Goal: Task Accomplishment & Management: Use online tool/utility

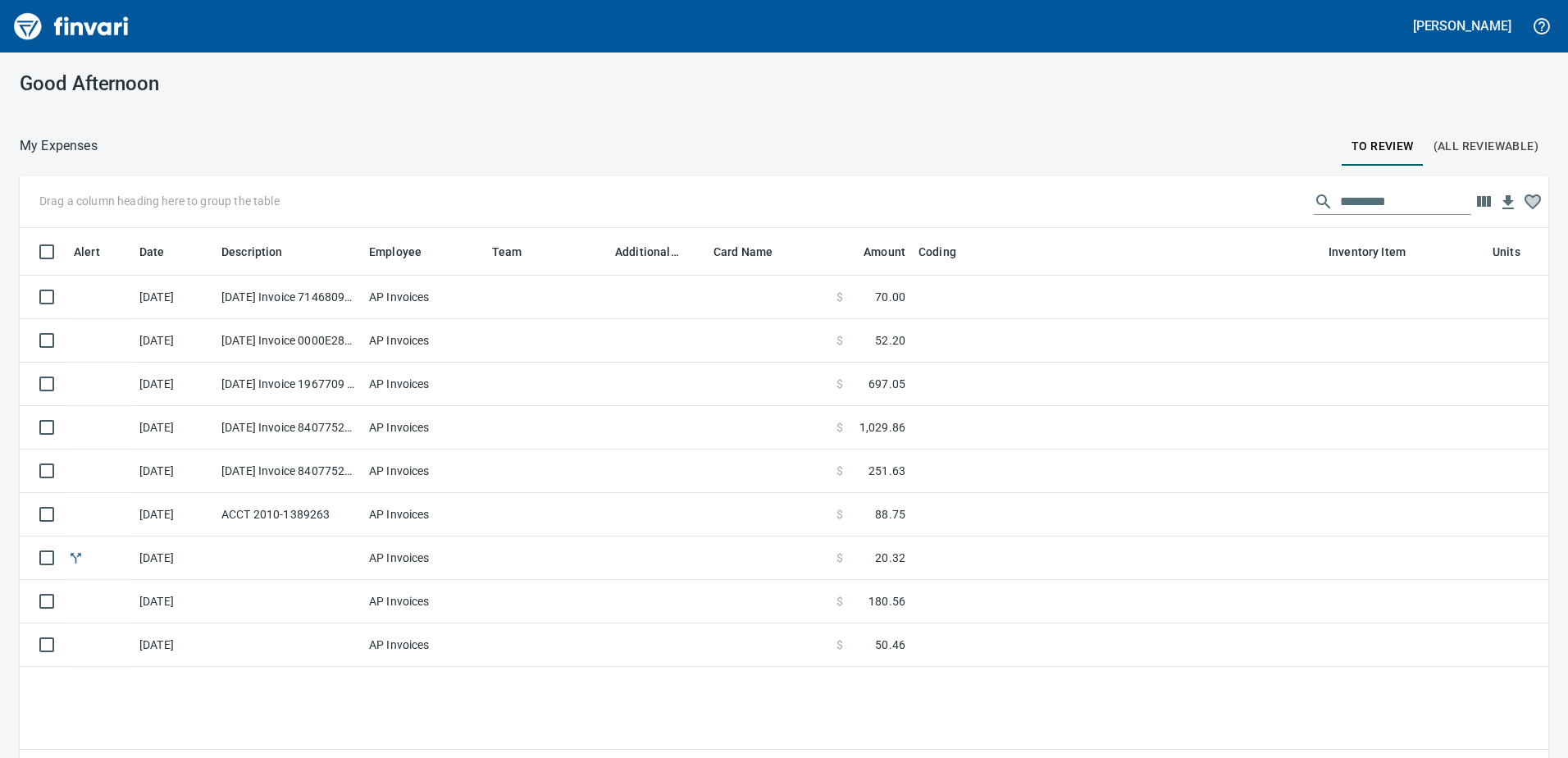
scroll to position [553, 1504]
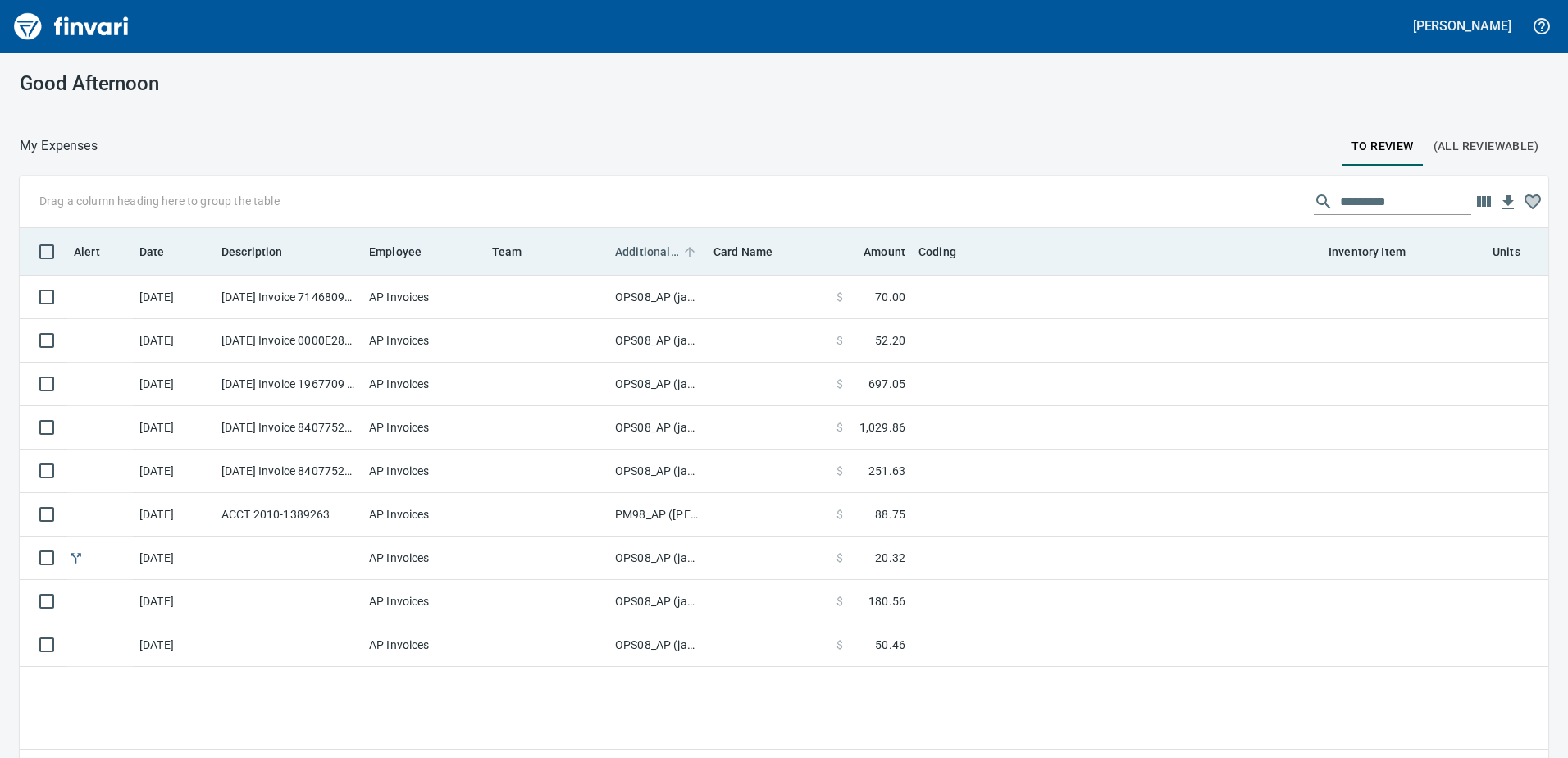
click at [642, 249] on span "Additional Reviewer" at bounding box center [647, 251] width 64 height 19
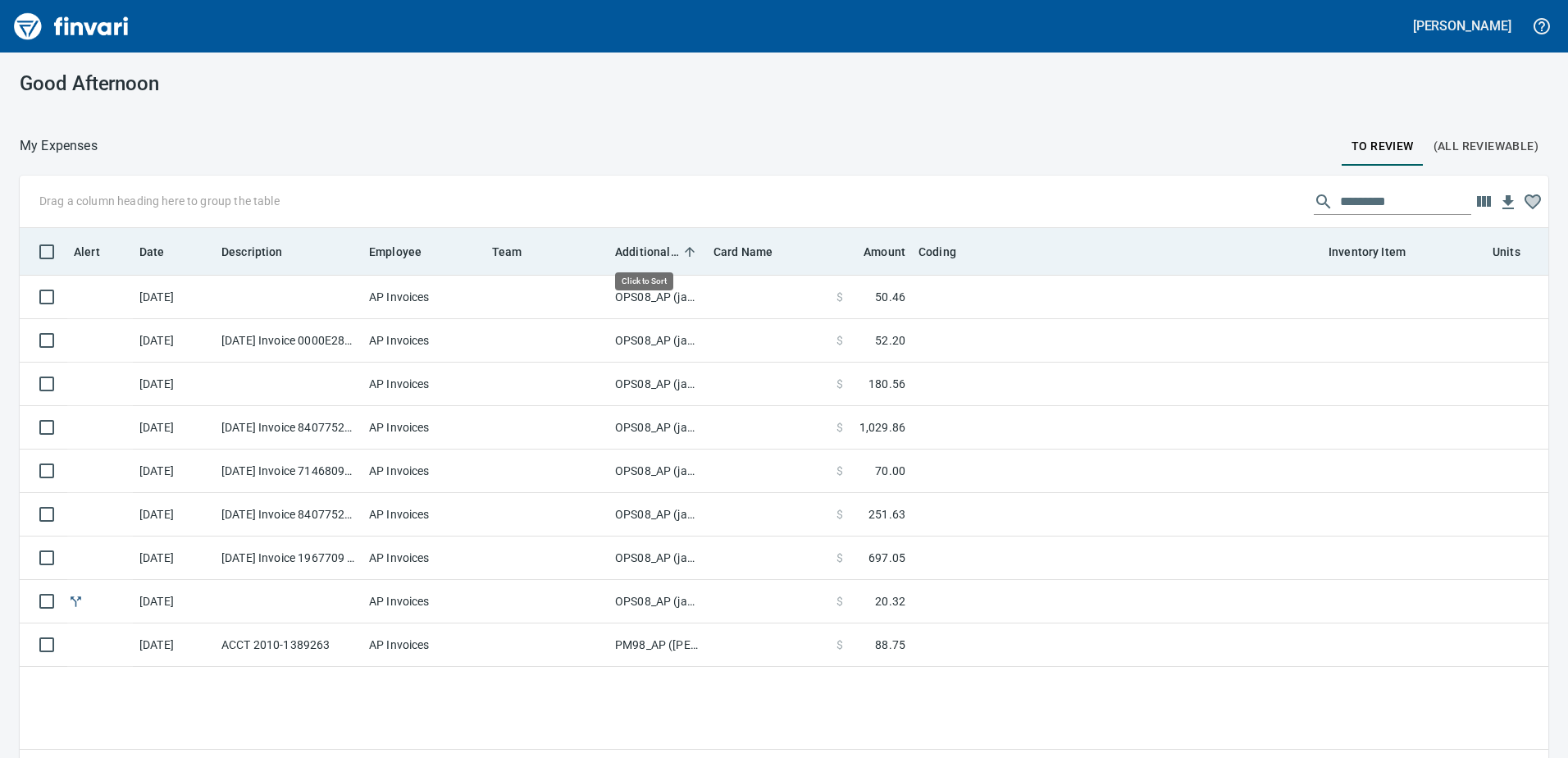
click at [642, 249] on span "Additional Reviewer" at bounding box center [647, 251] width 64 height 19
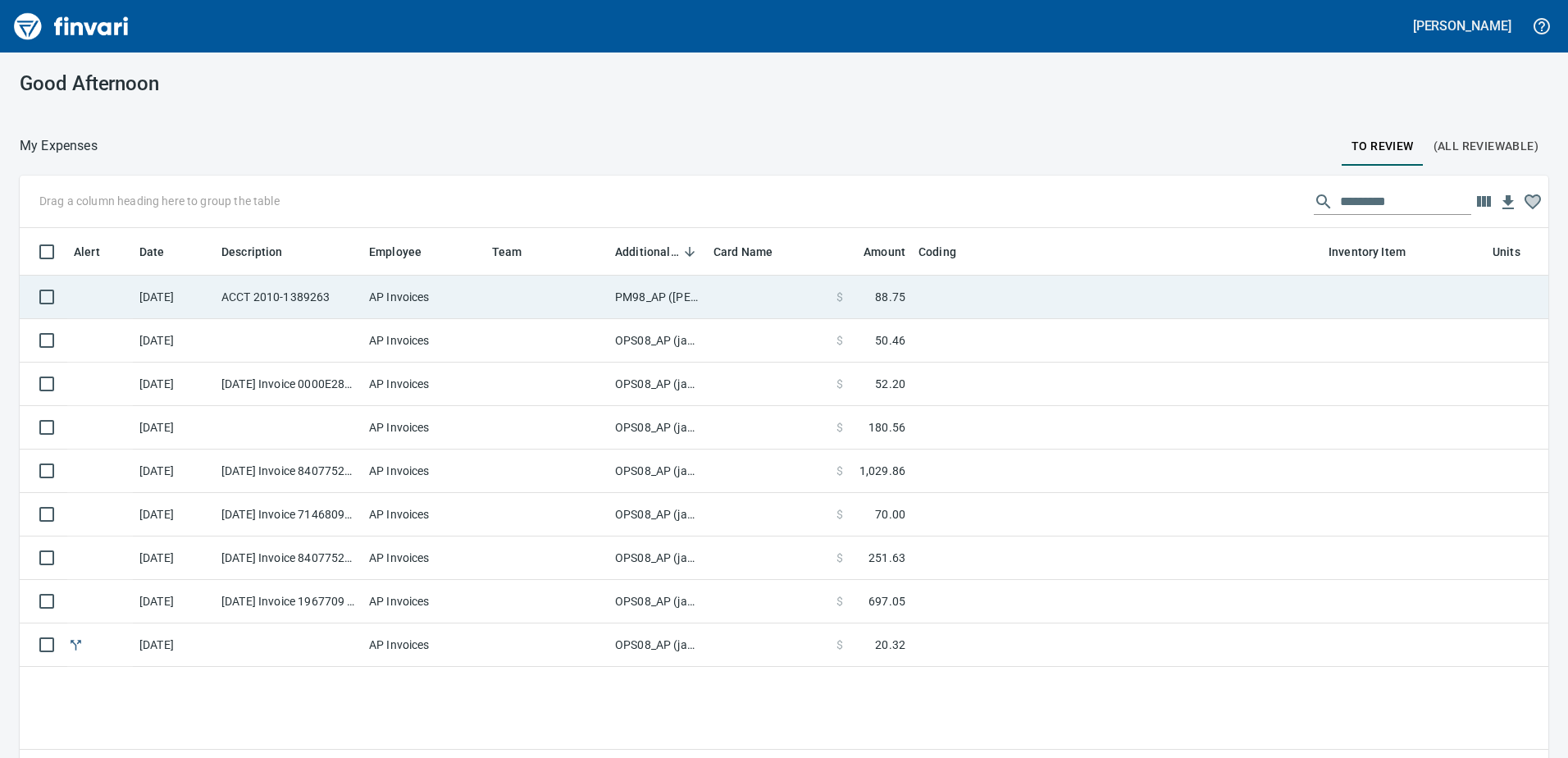
click at [646, 297] on td "PM98_AP ([PERSON_NAME], [PERSON_NAME])" at bounding box center [657, 298] width 98 height 44
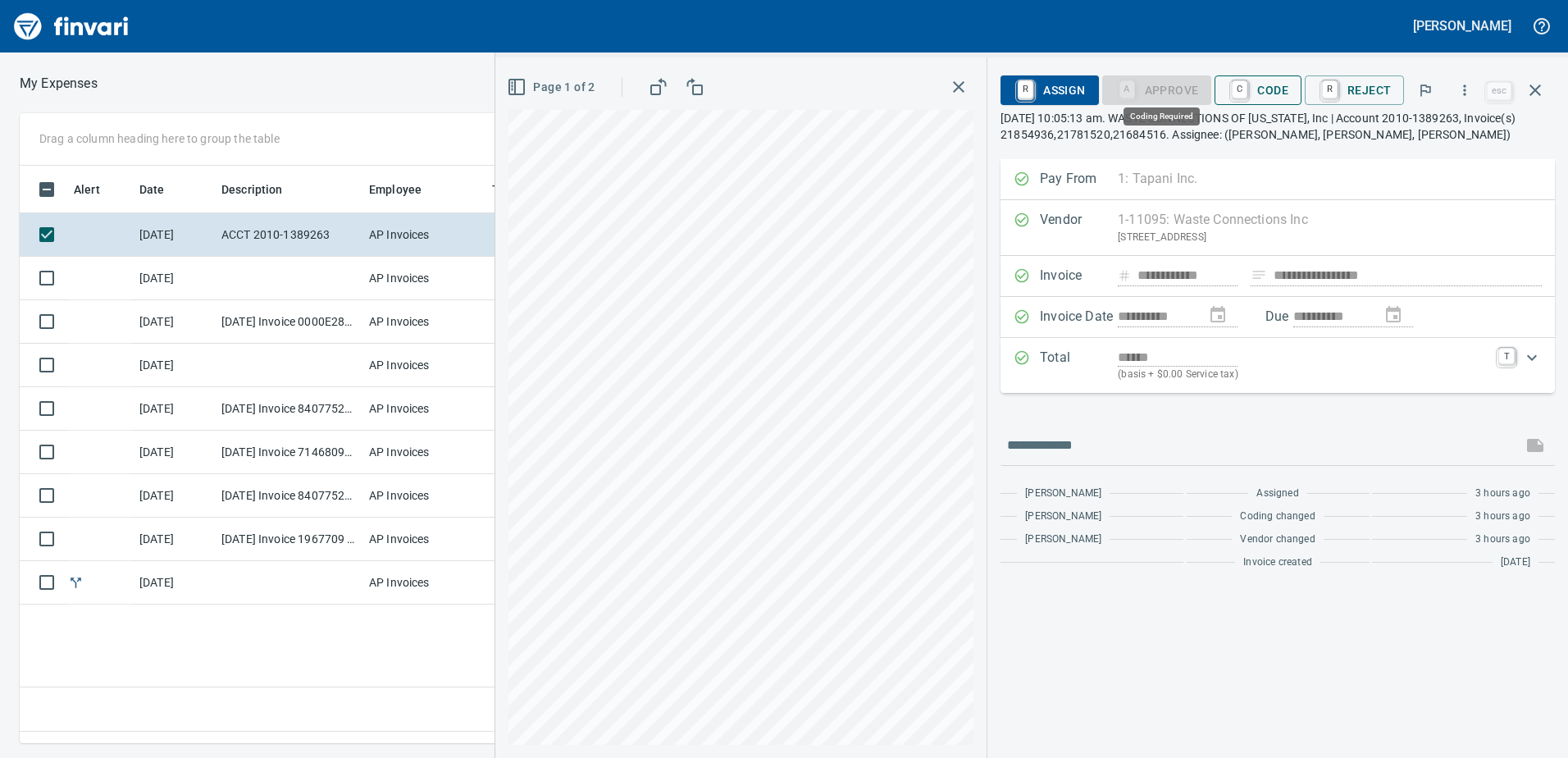
scroll to position [553, 1106]
click at [1275, 94] on span "C Code" at bounding box center [1257, 90] width 60 height 28
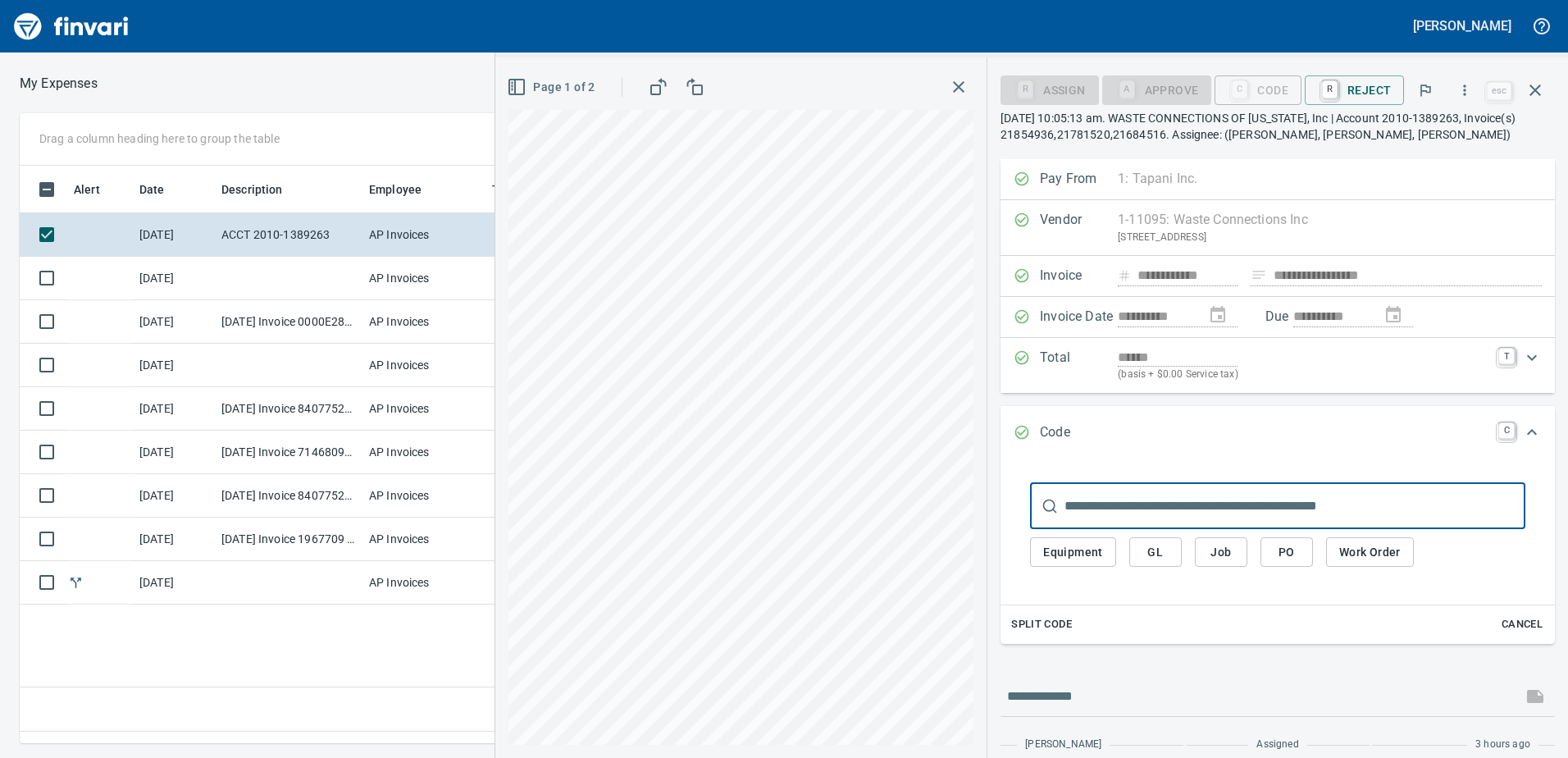
click at [1155, 551] on span "GL" at bounding box center [1155, 551] width 26 height 20
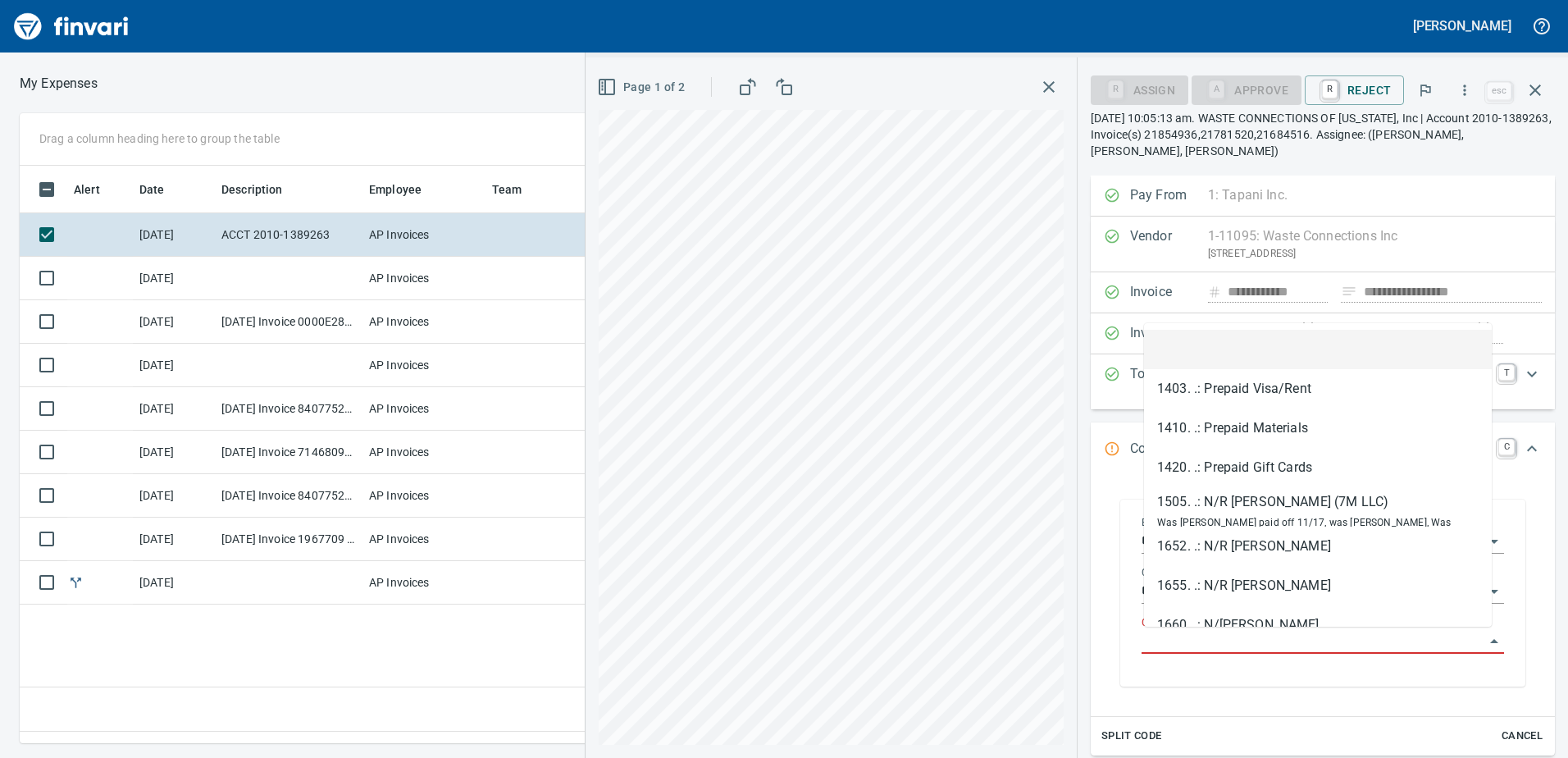
click at [1188, 633] on input "GL Account" at bounding box center [1313, 642] width 343 height 23
click at [1213, 579] on li "1655. .: N/R [PERSON_NAME]" at bounding box center [1317, 586] width 347 height 39
type input "**********"
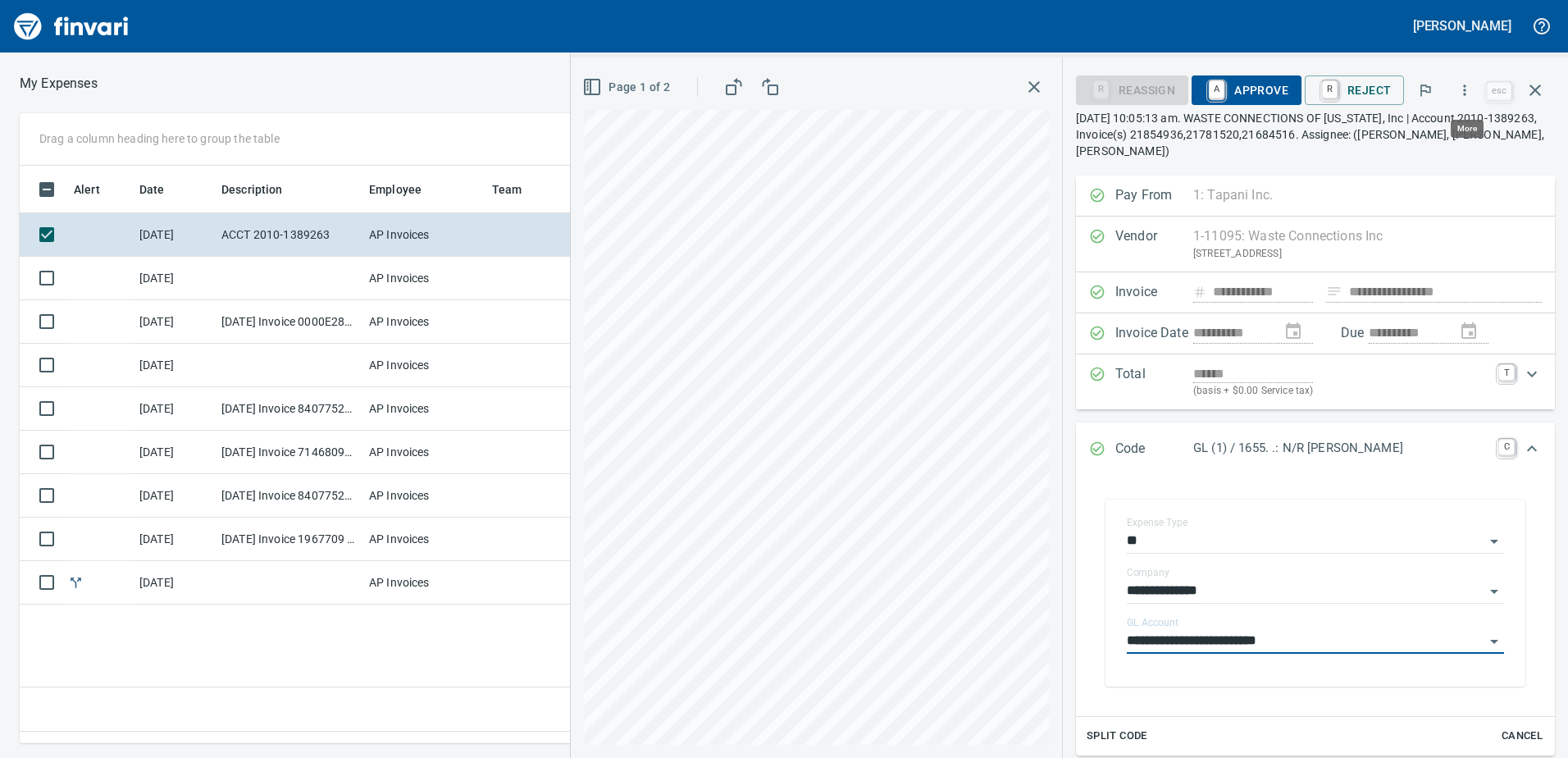
click at [1471, 91] on icon "button" at bounding box center [1464, 90] width 17 height 17
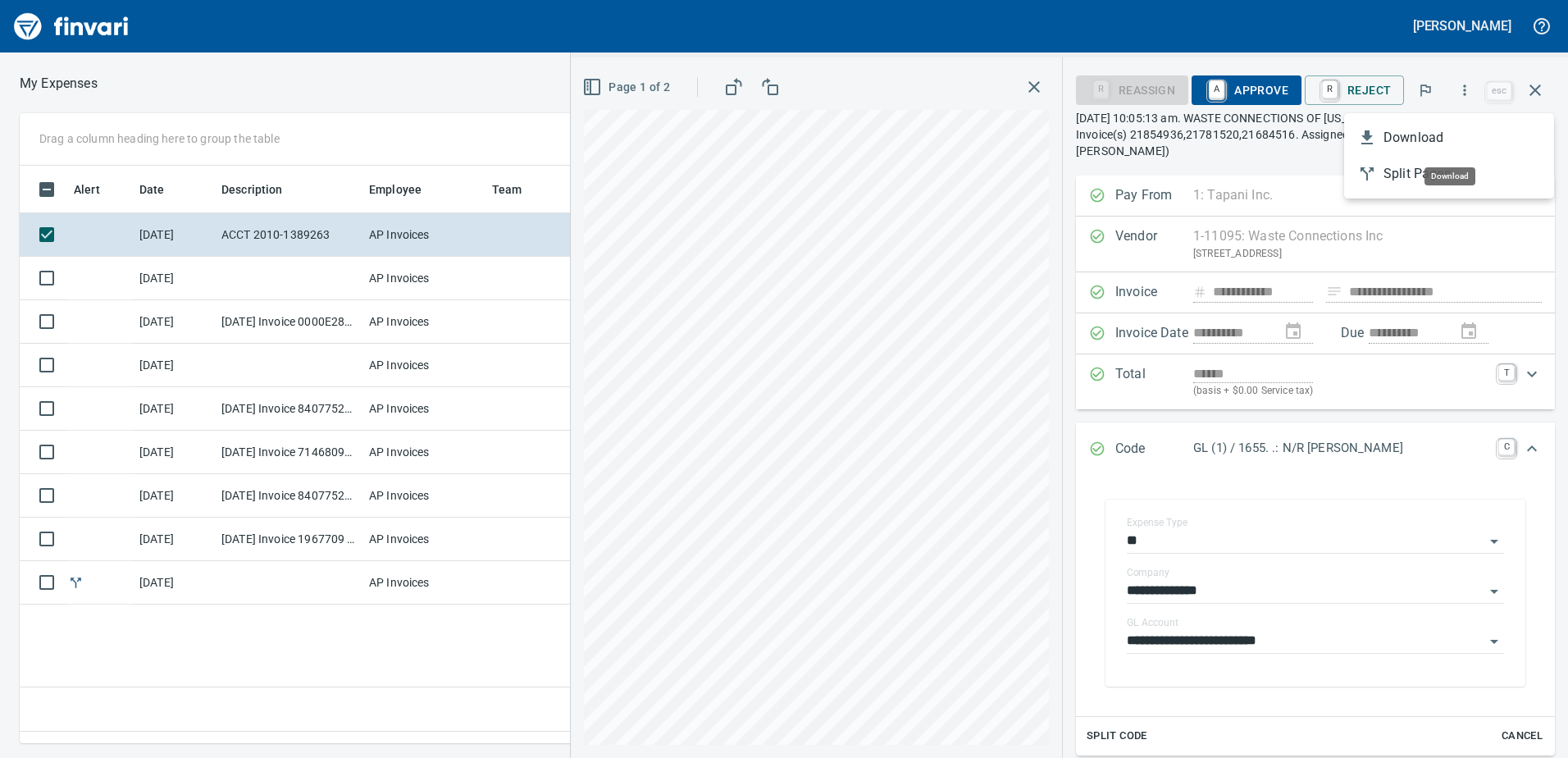
click at [1449, 130] on span "Download" at bounding box center [1462, 137] width 158 height 19
click at [1535, 88] on icon "button" at bounding box center [1535, 90] width 19 height 19
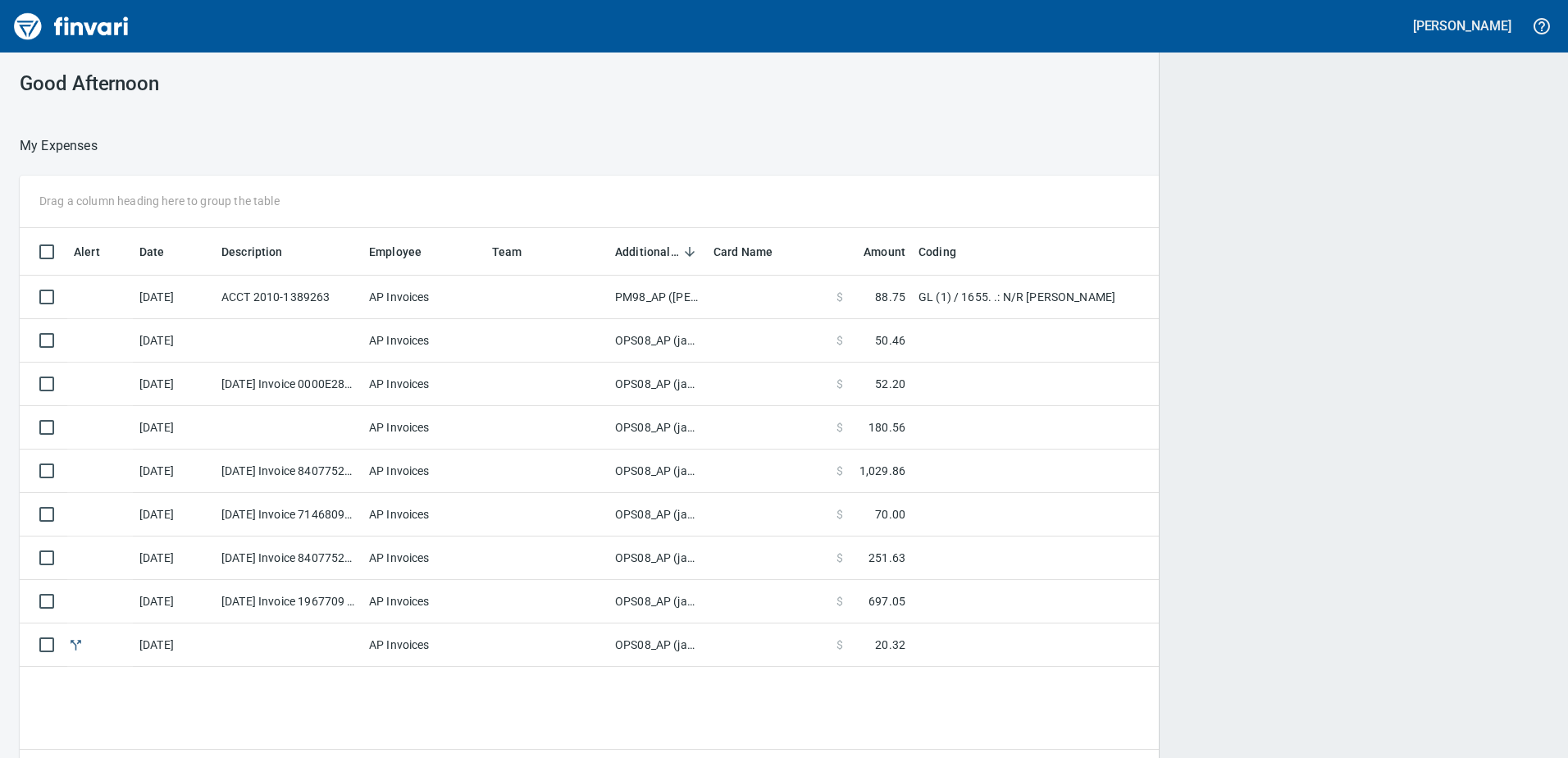
scroll to position [2, 2]
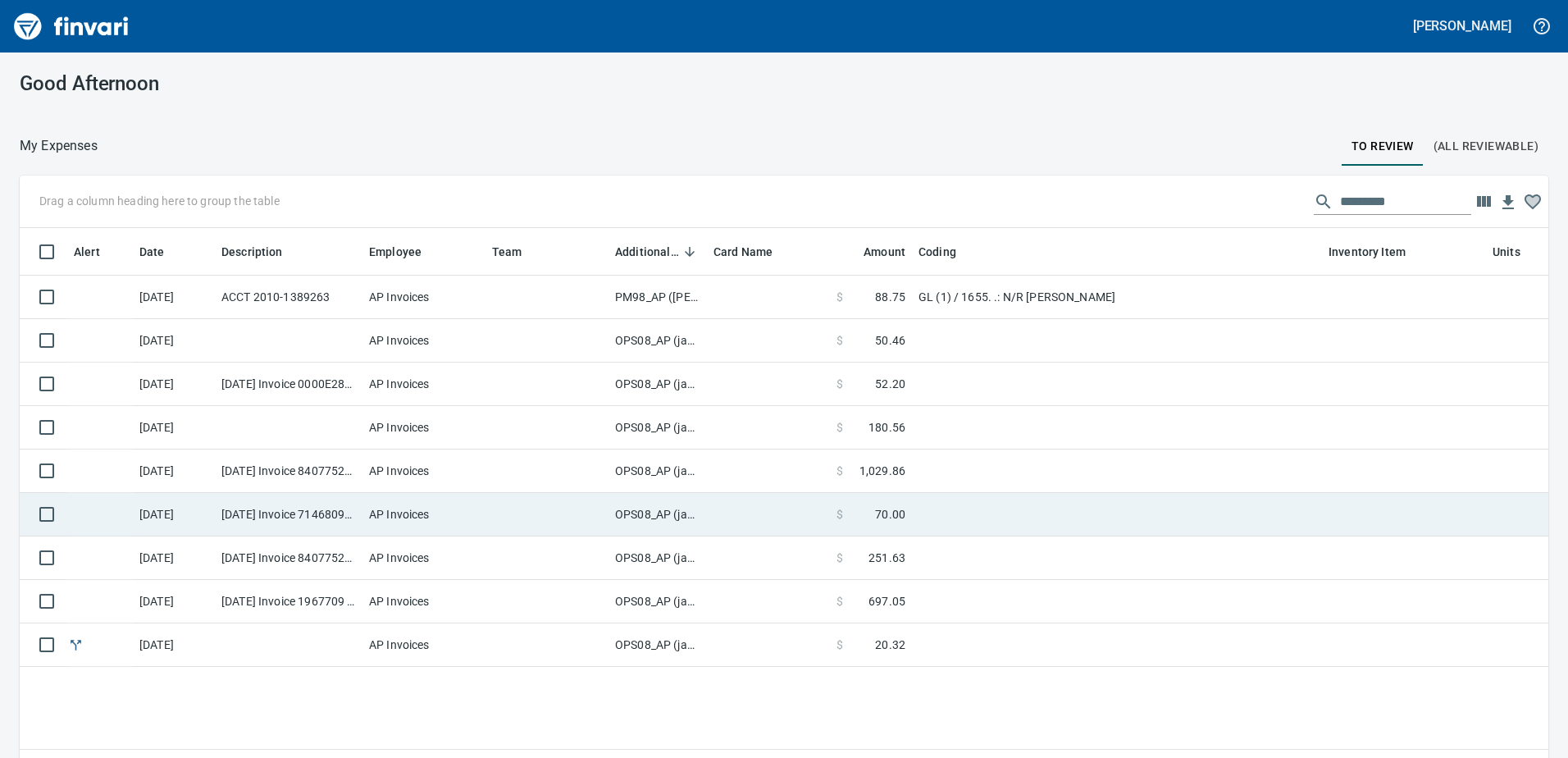
click at [659, 519] on td "OPS08_AP (janettep, samr)" at bounding box center [657, 515] width 98 height 44
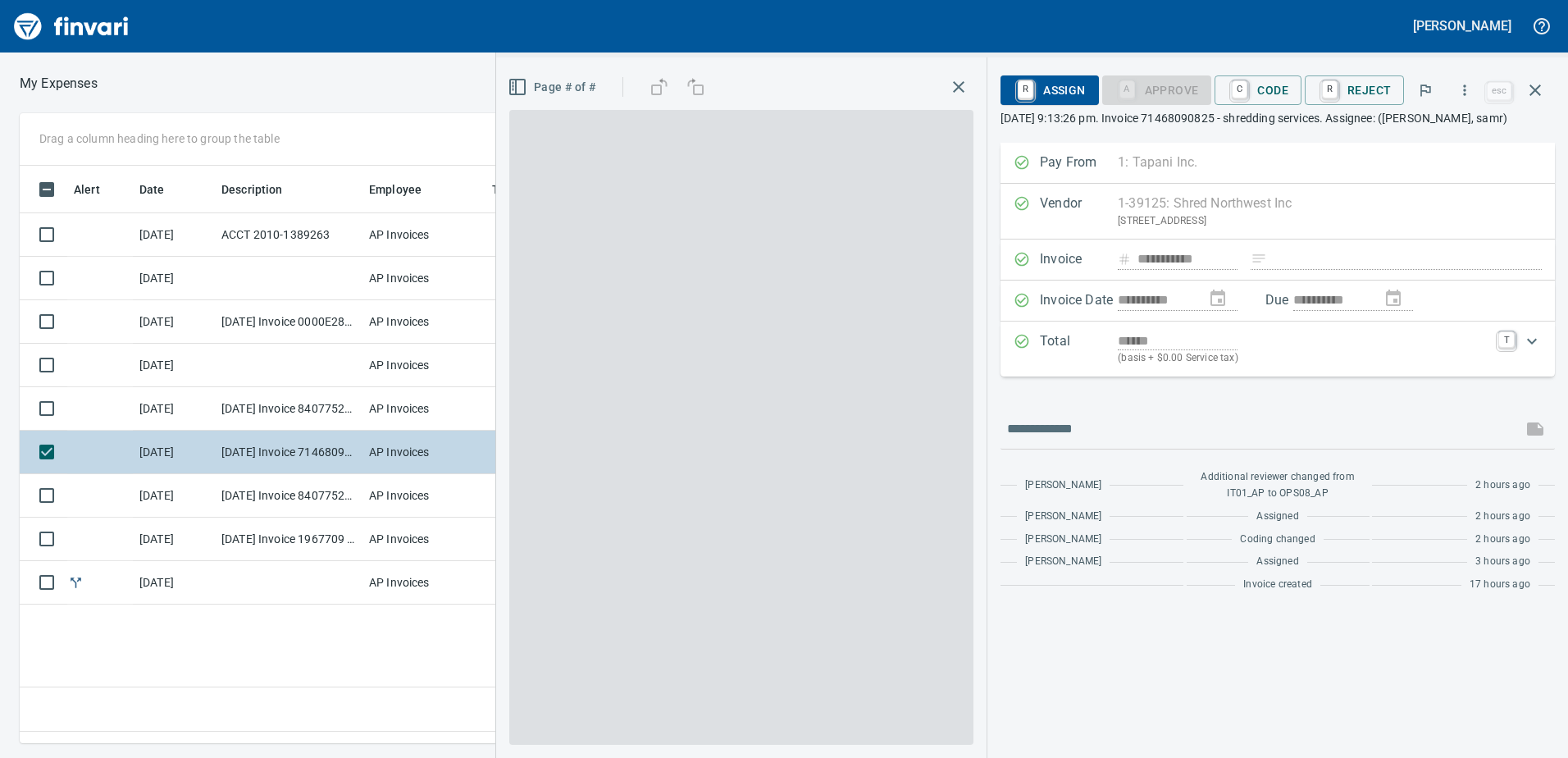
scroll to position [553, 1106]
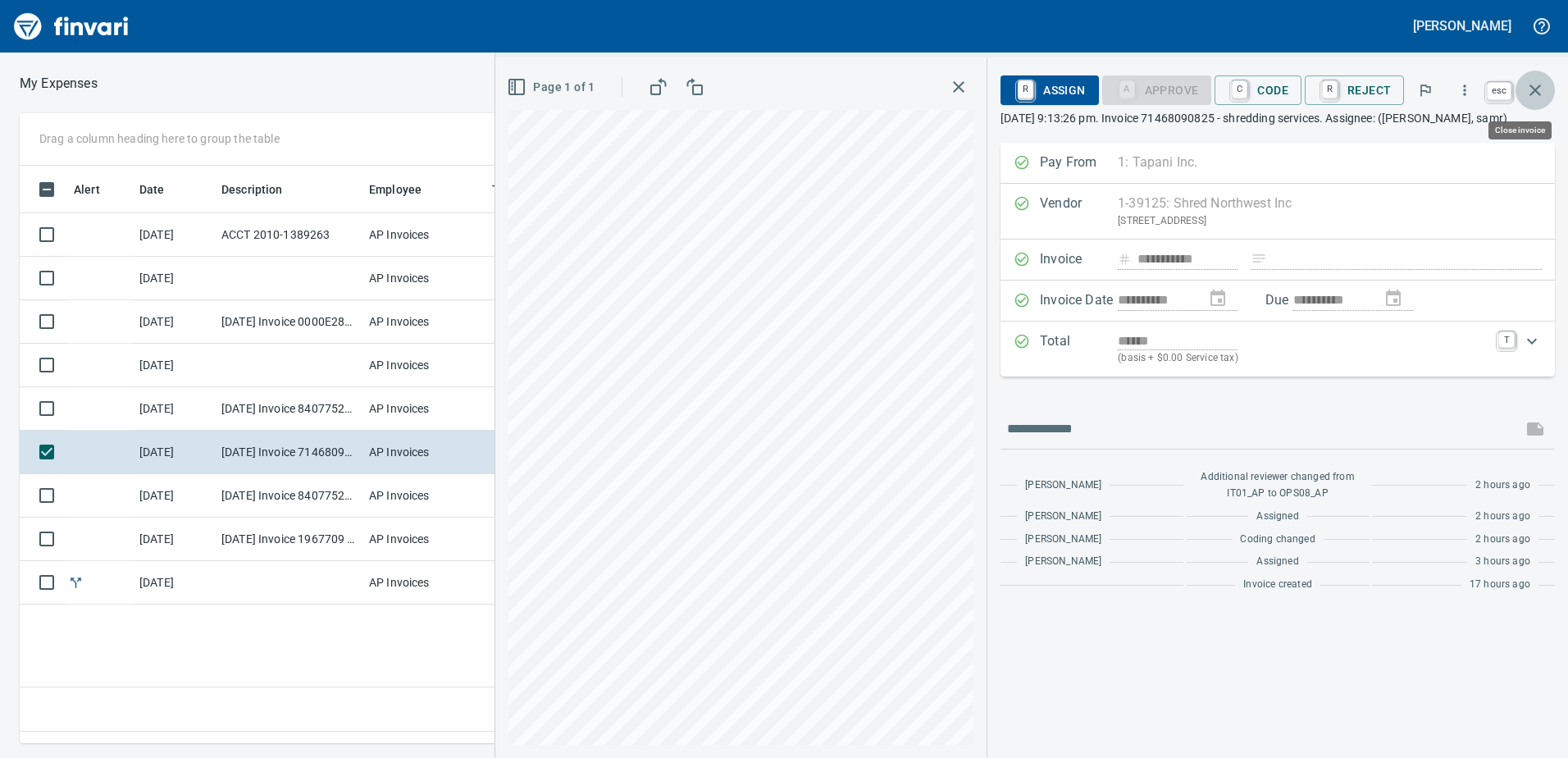
click at [1539, 82] on icon "button" at bounding box center [1535, 90] width 19 height 19
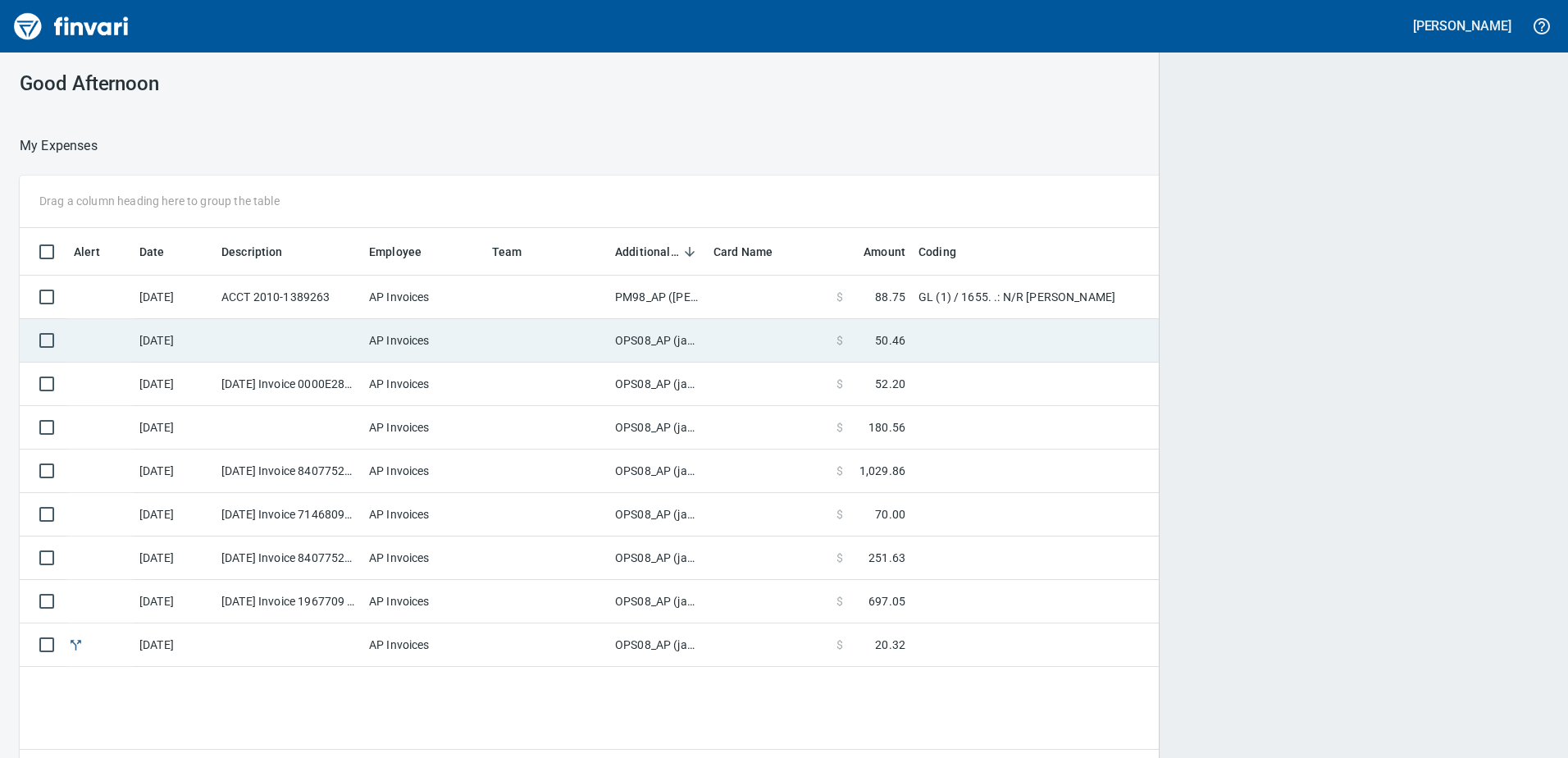
scroll to position [553, 1502]
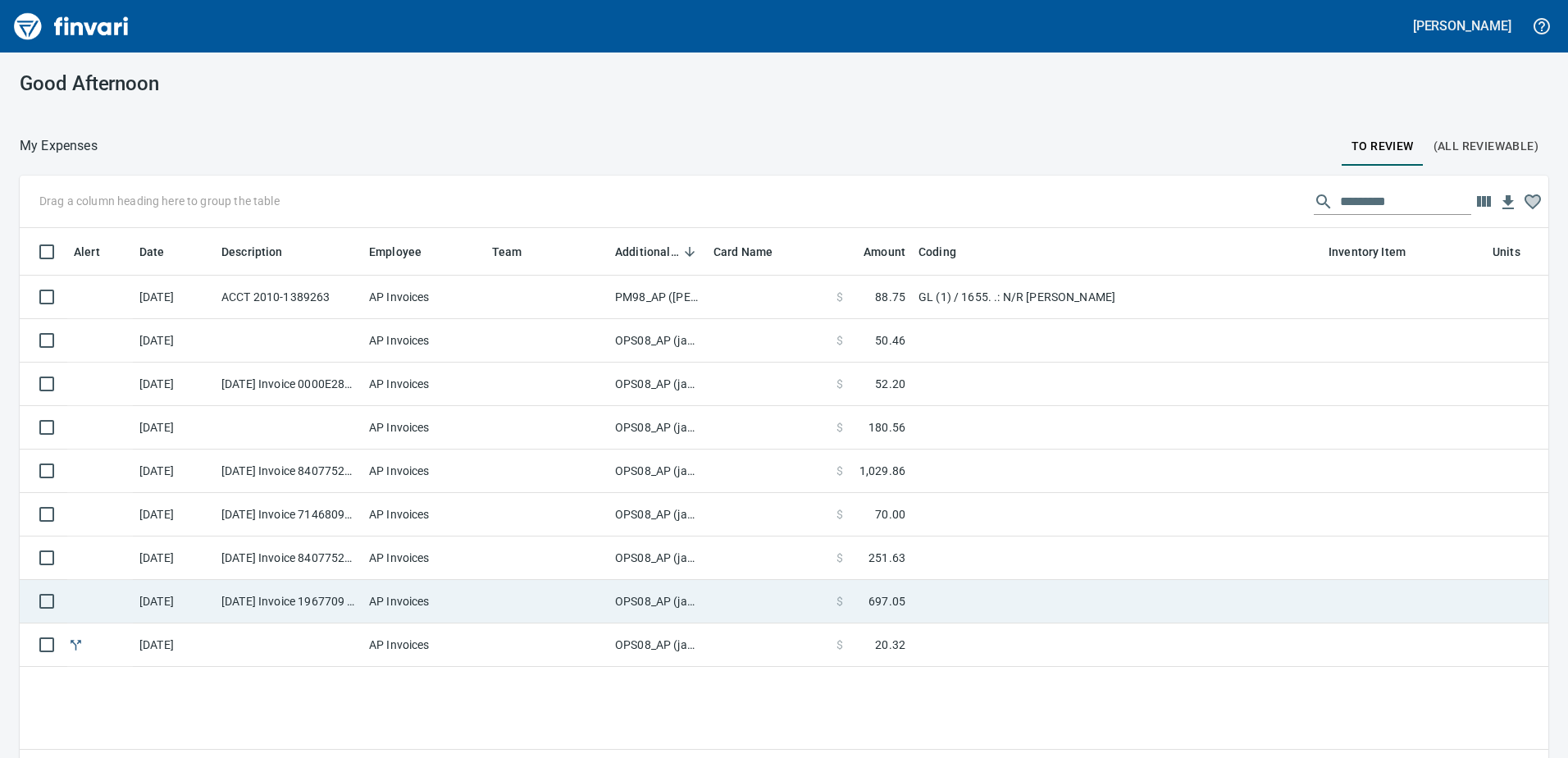
click at [648, 597] on td "OPS08_AP (janettep, samr)" at bounding box center [657, 602] width 98 height 44
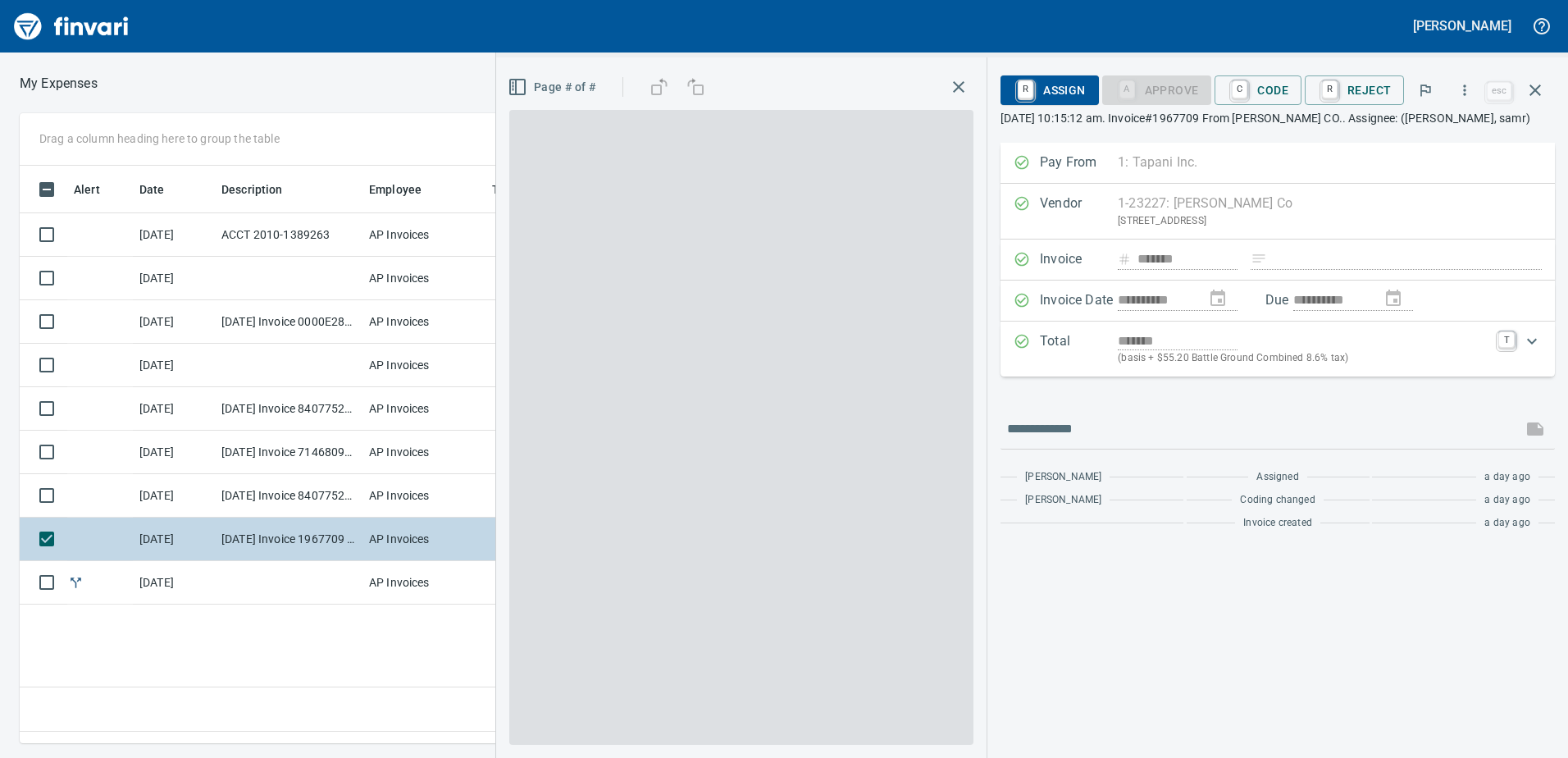
scroll to position [553, 1106]
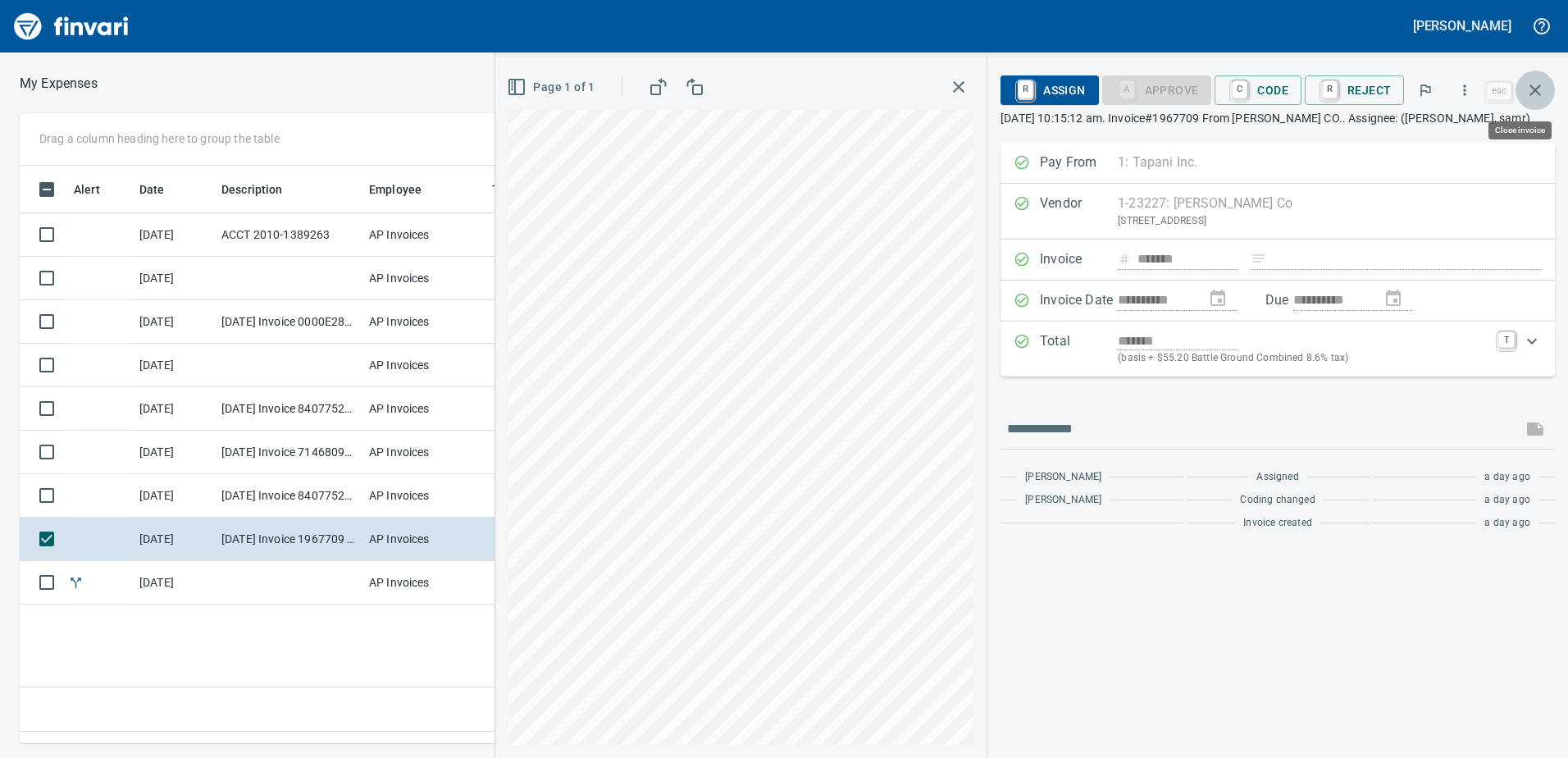
drag, startPoint x: 1541, startPoint y: 89, endPoint x: 1442, endPoint y: 163, distance: 123.6
click at [1534, 95] on icon "button" at bounding box center [1535, 90] width 19 height 19
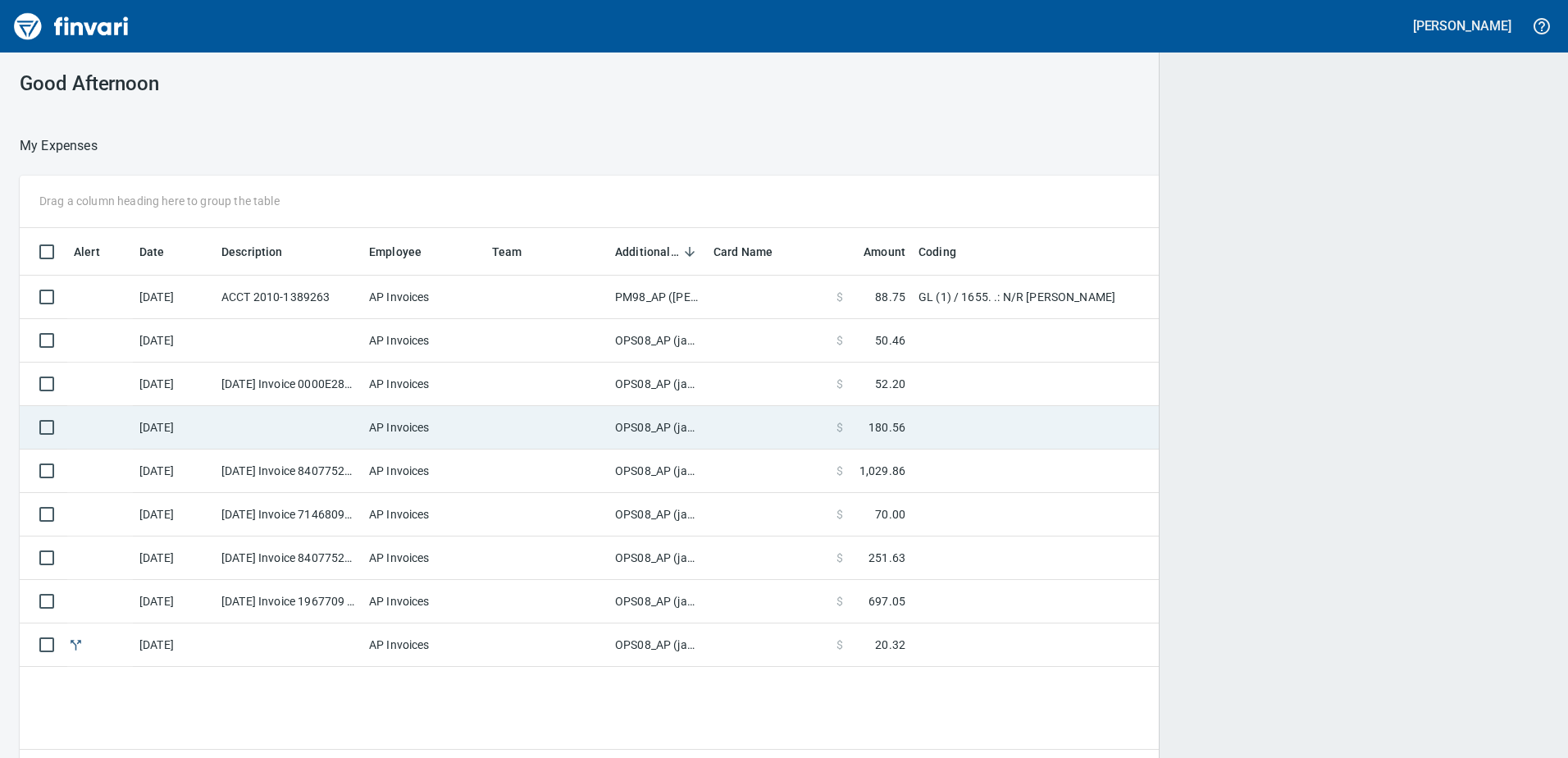
scroll to position [2, 2]
